Goal: Task Accomplishment & Management: Complete application form

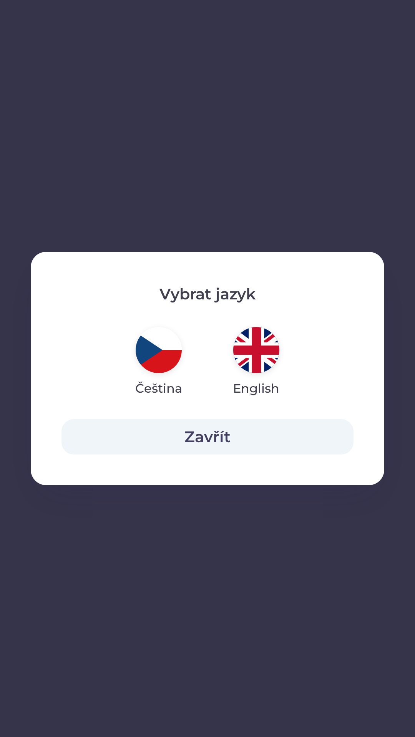
click at [223, 439] on button "Zavřít" at bounding box center [207, 436] width 292 height 35
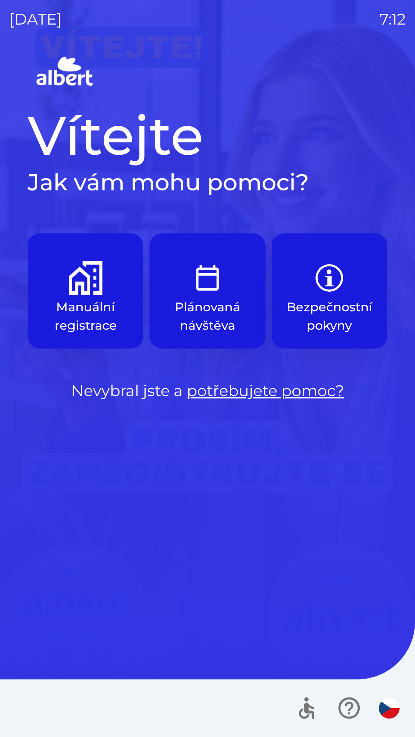
click at [224, 312] on p "Plánovaná návštěva" at bounding box center [207, 316] width 79 height 37
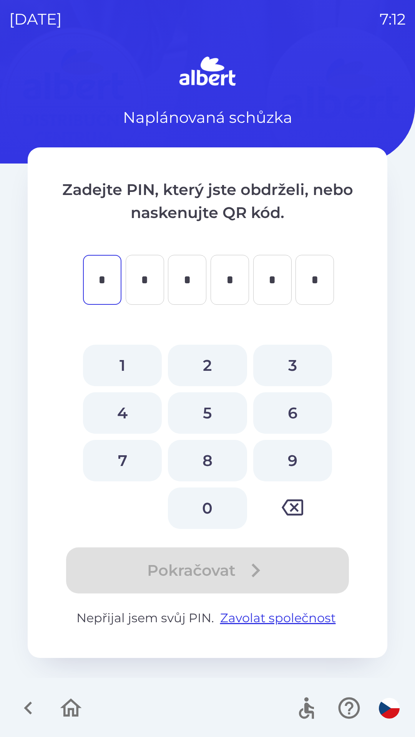
click at [27, 702] on icon "button" at bounding box center [28, 709] width 26 height 26
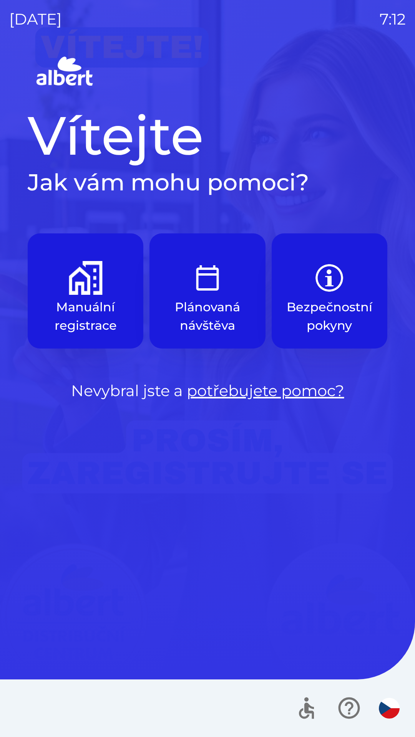
click at [100, 307] on p "Manuální registrace" at bounding box center [85, 316] width 79 height 37
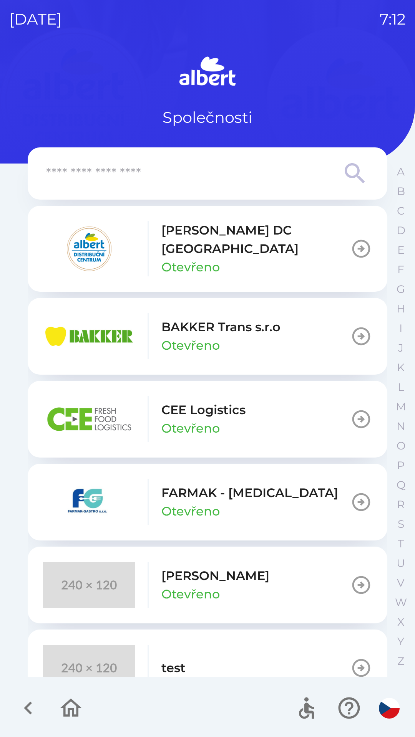
click at [297, 261] on button "[PERSON_NAME] DC [GEOGRAPHIC_DATA] Otevřeno" at bounding box center [207, 249] width 359 height 86
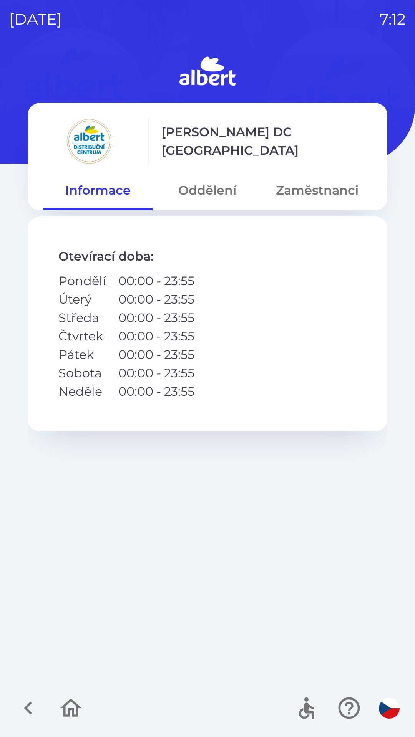
click at [212, 195] on button "Oddělení" at bounding box center [206, 191] width 109 height 28
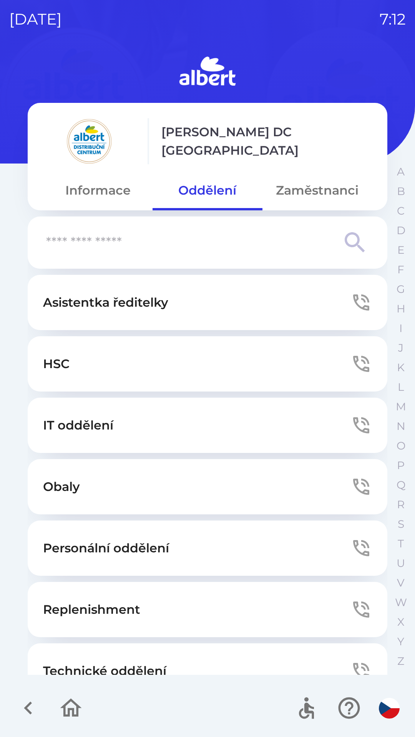
click at [321, 197] on button "Zaměstnanci" at bounding box center [316, 191] width 109 height 28
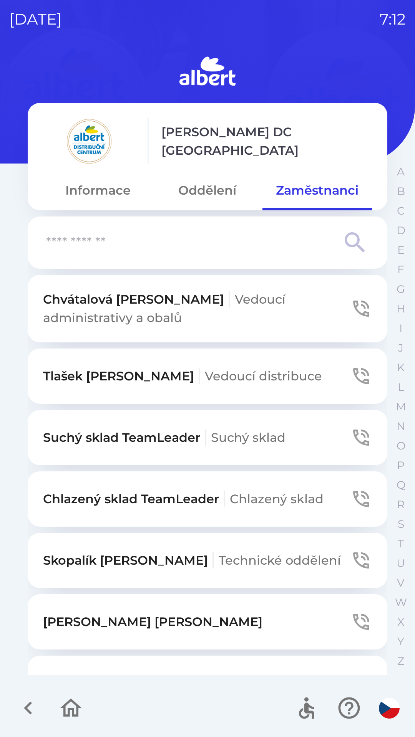
click at [217, 193] on button "Oddělení" at bounding box center [206, 191] width 109 height 28
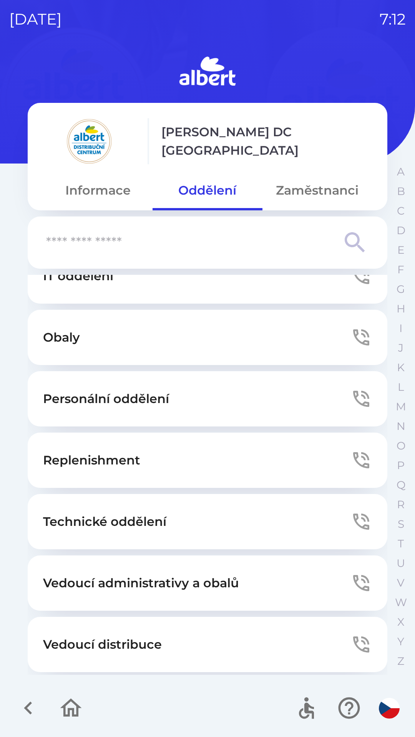
scroll to position [208, 0]
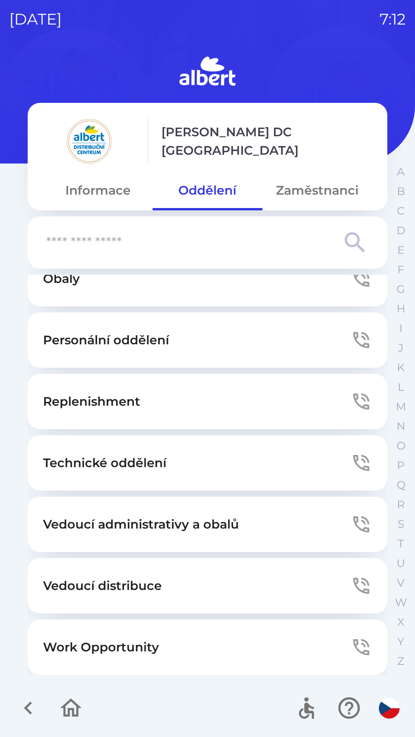
click at [107, 189] on button "Informace" at bounding box center [97, 191] width 109 height 28
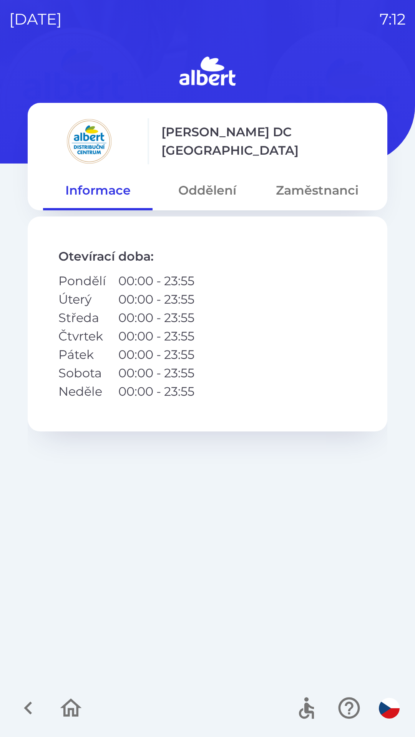
click at [317, 188] on button "Zaměstnanci" at bounding box center [316, 191] width 109 height 28
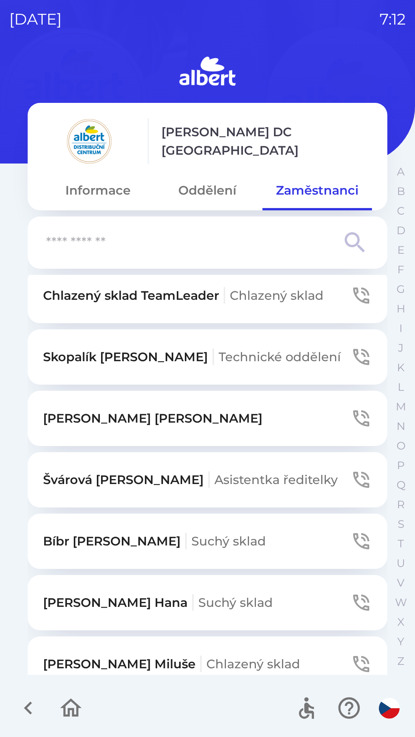
scroll to position [0, 0]
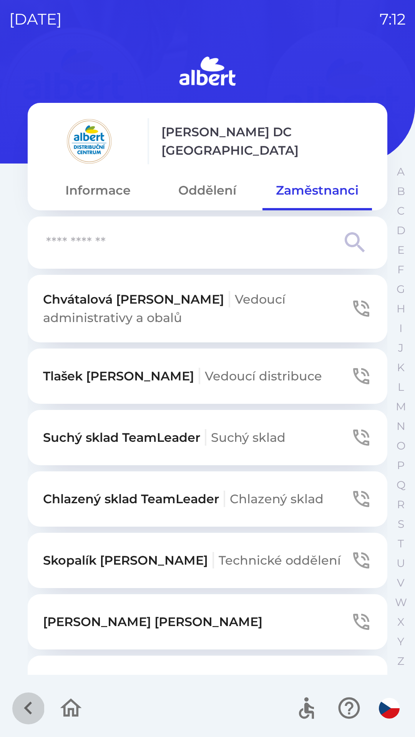
click at [30, 704] on icon "button" at bounding box center [28, 708] width 8 height 13
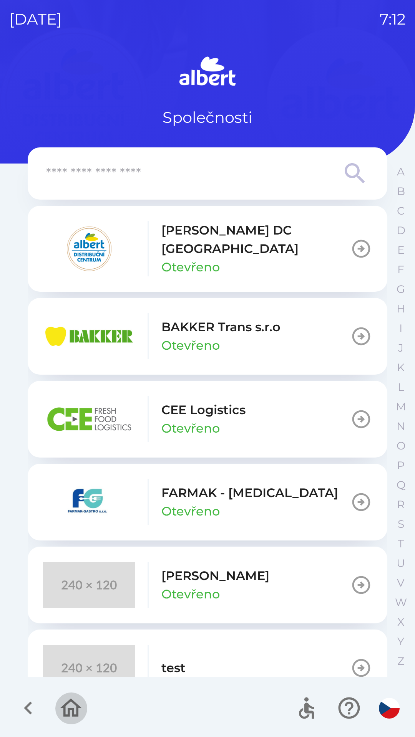
click at [60, 705] on icon "button" at bounding box center [71, 709] width 26 height 26
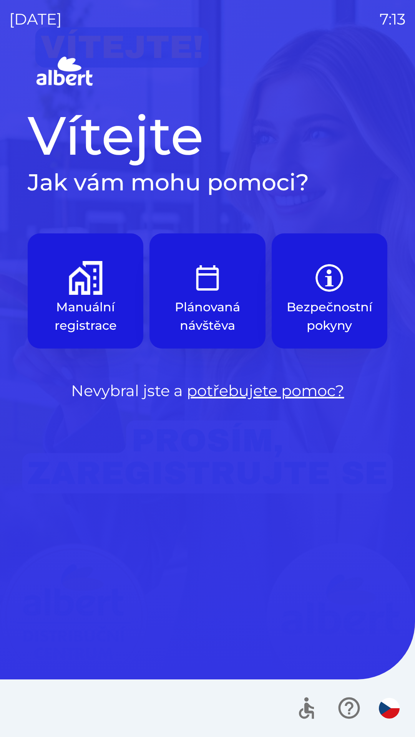
click at [83, 303] on p "Manuální registrace" at bounding box center [85, 316] width 79 height 37
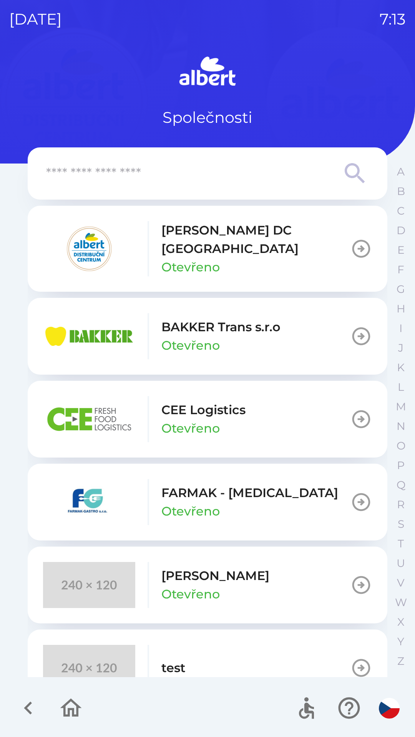
click at [192, 258] on p "Otevřeno" at bounding box center [190, 267] width 58 height 18
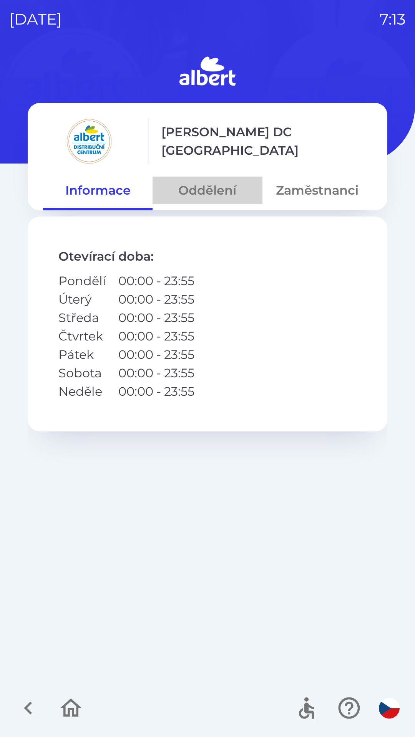
click at [209, 194] on button "Oddělení" at bounding box center [206, 191] width 109 height 28
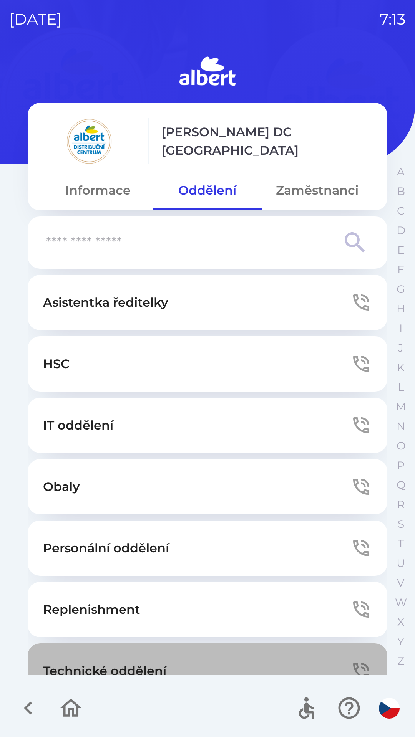
click at [211, 661] on button "Technické oddělení" at bounding box center [207, 671] width 359 height 55
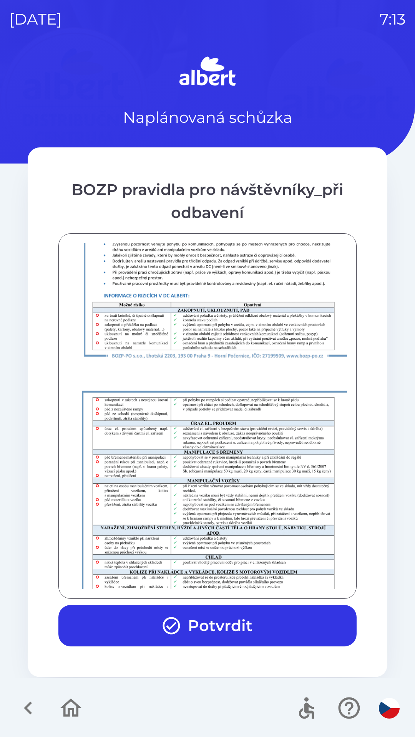
scroll to position [539, 0]
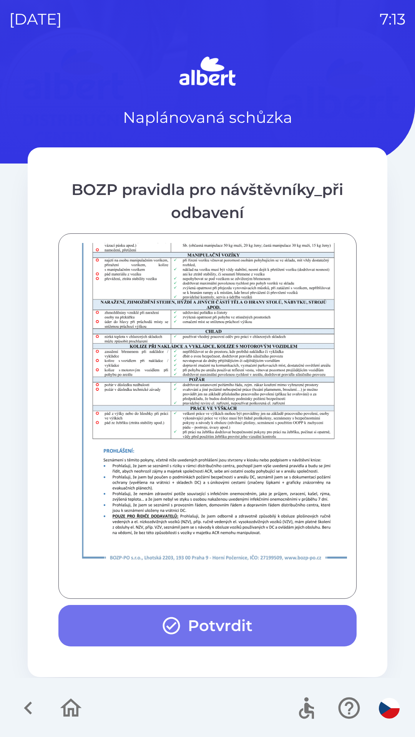
click at [286, 620] on button "Potvrdit" at bounding box center [207, 625] width 298 height 41
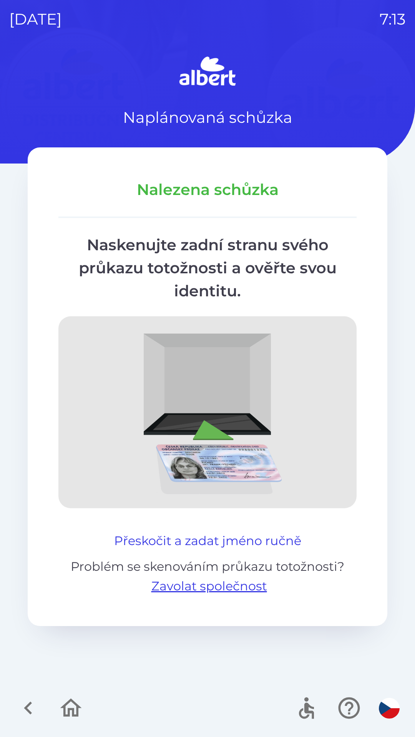
click at [163, 540] on button "Přeskočit a zadat jméno ručně" at bounding box center [207, 541] width 193 height 18
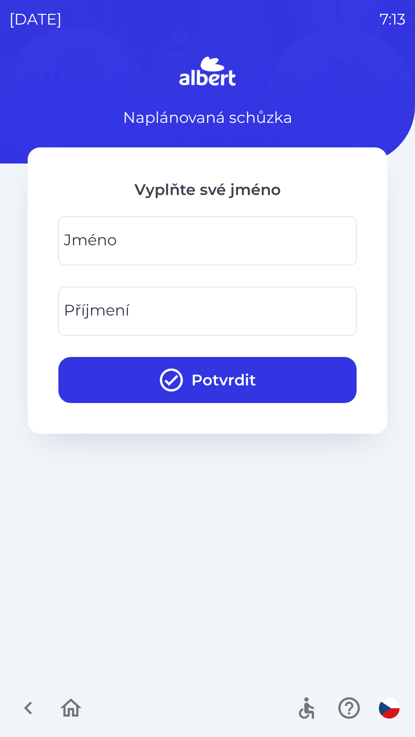
click at [122, 242] on input "Jméno" at bounding box center [208, 241] width 280 height 30
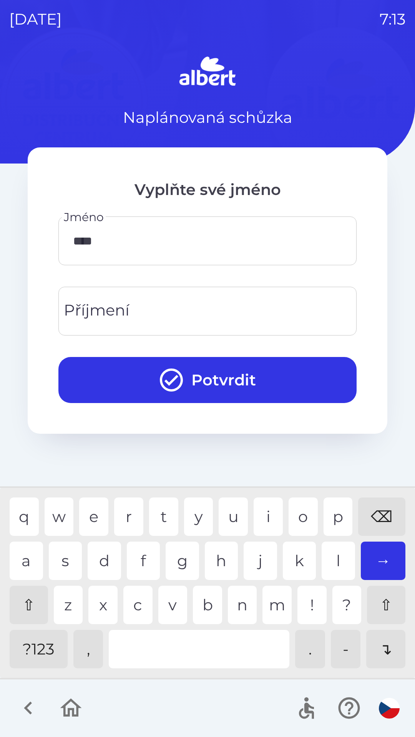
click at [102, 557] on div "d" at bounding box center [104, 561] width 33 height 38
click at [199, 509] on div "y" at bounding box center [198, 517] width 29 height 38
click at [335, 556] on div "l" at bounding box center [337, 561] width 33 height 38
click at [20, 556] on div "a" at bounding box center [26, 561] width 33 height 38
type input "*********"
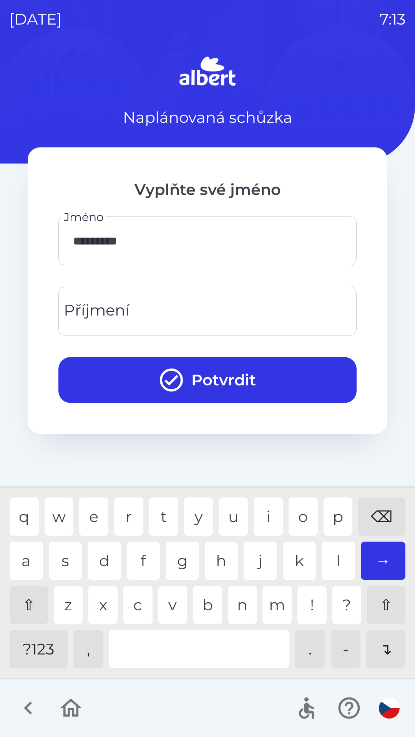
click at [170, 595] on div "v" at bounding box center [172, 605] width 29 height 38
click at [83, 304] on div "Příjmení Příjmení" at bounding box center [207, 311] width 298 height 49
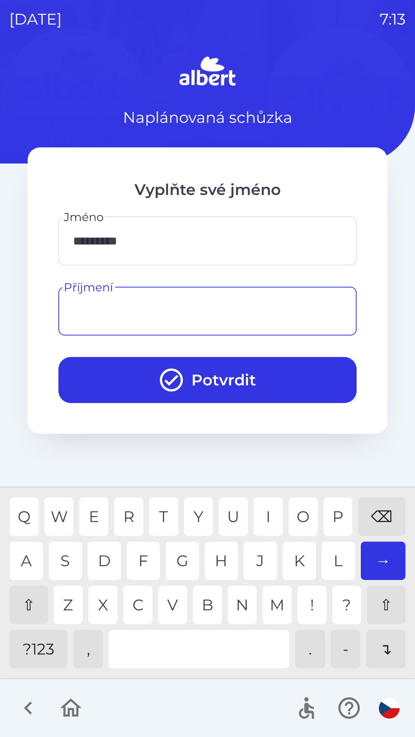
click at [27, 593] on div "⇧" at bounding box center [29, 605] width 38 height 38
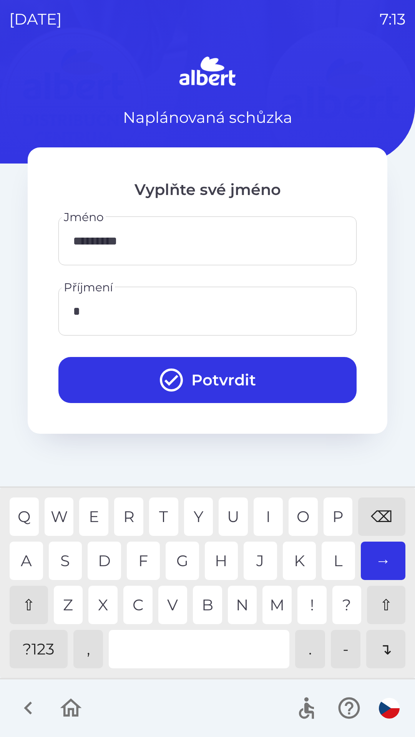
click at [162, 510] on div "T" at bounding box center [163, 517] width 29 height 38
click at [124, 511] on div "R" at bounding box center [128, 517] width 29 height 38
click at [193, 511] on div "Y" at bounding box center [198, 517] width 29 height 38
click at [169, 597] on div "V" at bounding box center [172, 605] width 29 height 38
click at [375, 508] on div "⌫" at bounding box center [381, 517] width 47 height 38
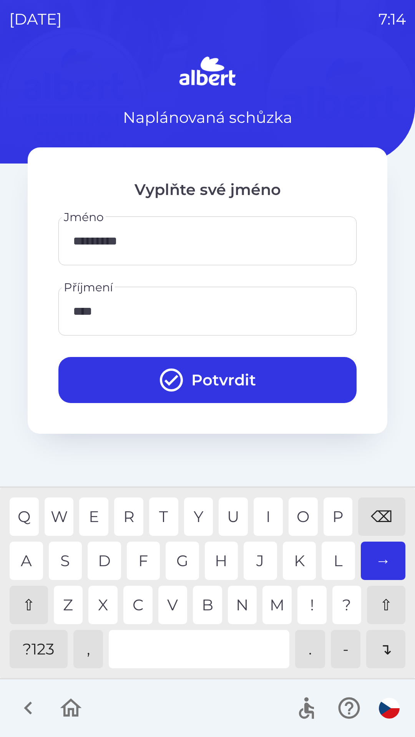
click at [379, 514] on div "⌫" at bounding box center [381, 517] width 47 height 38
click at [199, 510] on div "Y" at bounding box center [198, 517] width 29 height 38
click at [102, 511] on div "E" at bounding box center [93, 517] width 29 height 38
type input "******"
click at [171, 602] on div "V" at bounding box center [172, 605] width 29 height 38
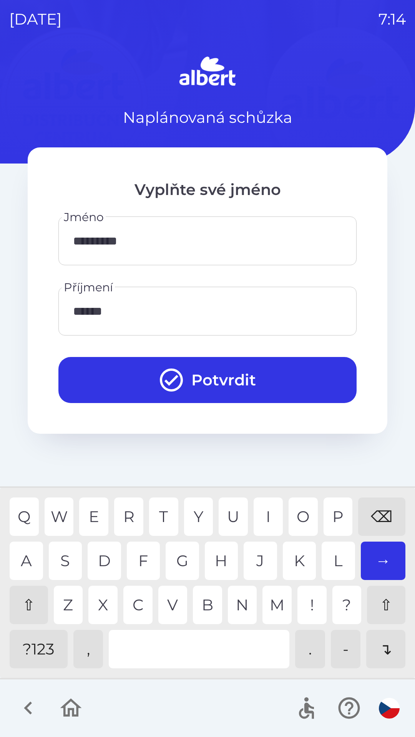
click at [200, 373] on button "Potvrdit" at bounding box center [207, 380] width 298 height 46
